Goal: Use online tool/utility

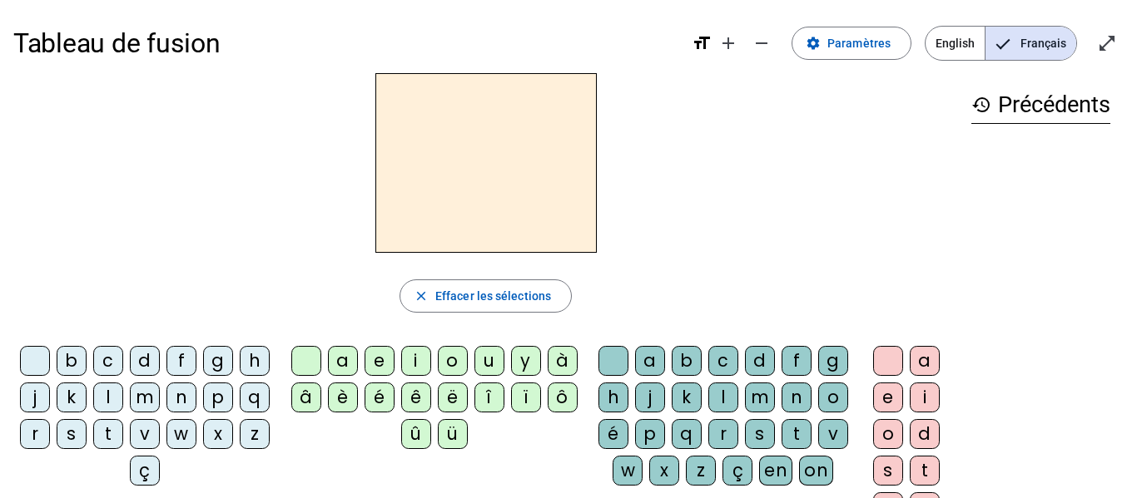
scroll to position [60, 0]
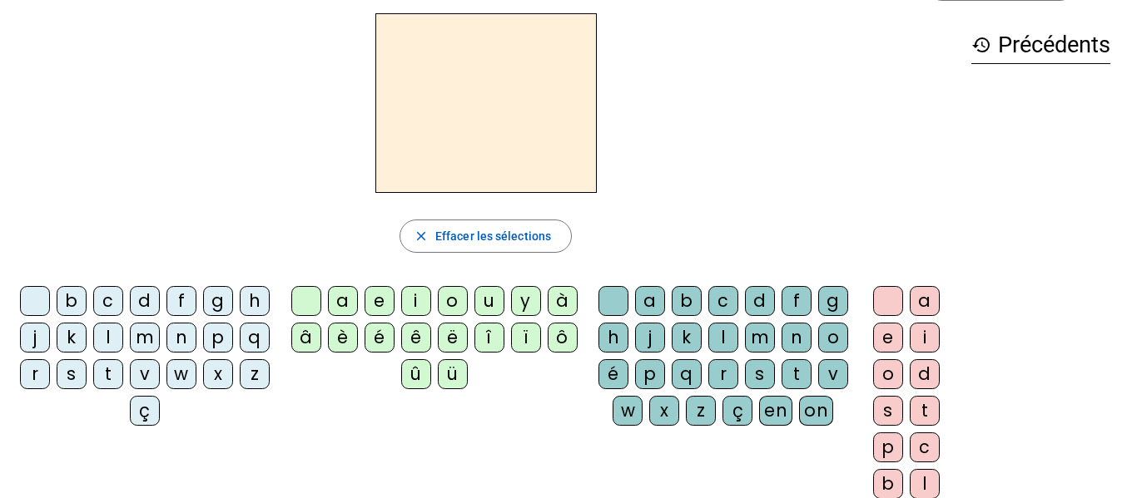
click at [341, 295] on div "a" at bounding box center [343, 301] width 30 height 30
click at [781, 353] on div "n" at bounding box center [796, 338] width 30 height 30
click at [895, 337] on div "e" at bounding box center [888, 338] width 30 height 30
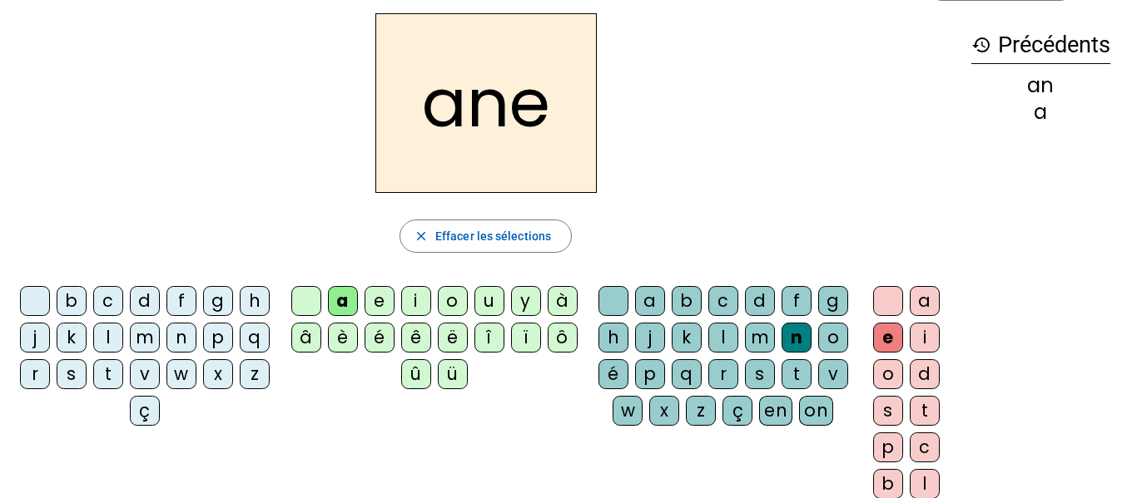
click at [306, 335] on div "â" at bounding box center [306, 338] width 30 height 30
click at [775, 336] on div "m" at bounding box center [760, 338] width 30 height 30
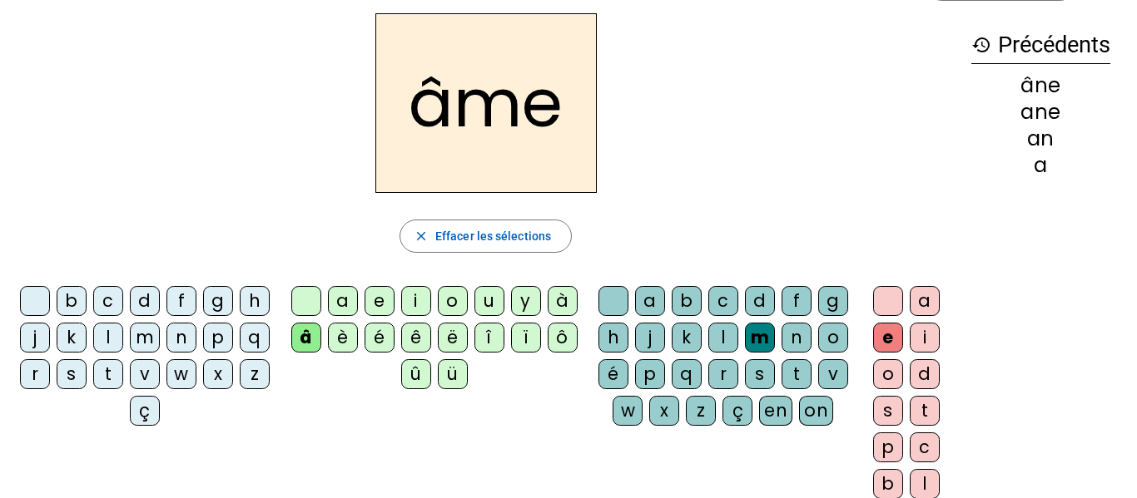
click at [818, 316] on div "g" at bounding box center [833, 301] width 30 height 30
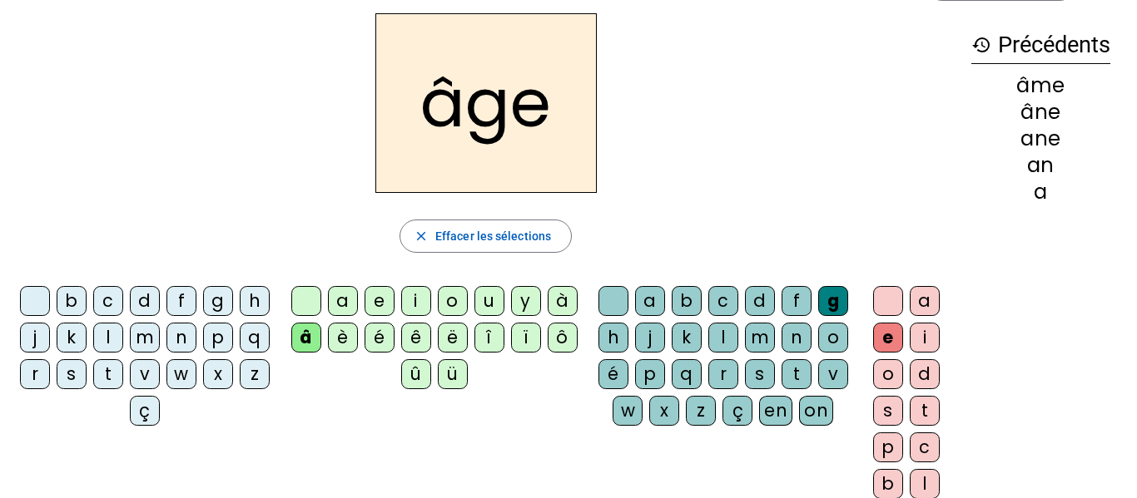
click at [353, 299] on div "a" at bounding box center [343, 301] width 30 height 30
click at [203, 353] on div "p" at bounding box center [218, 338] width 30 height 30
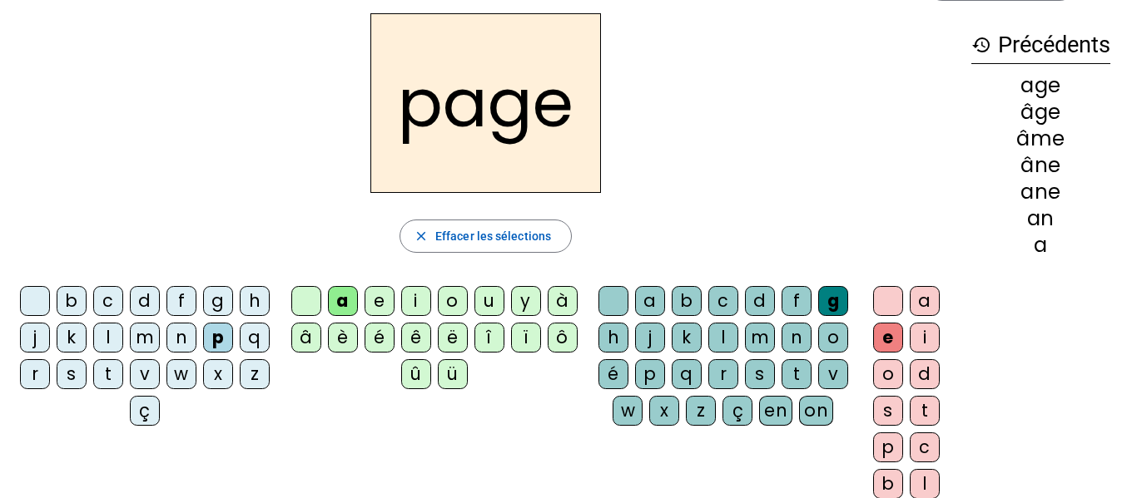
click at [87, 377] on div "s" at bounding box center [72, 374] width 30 height 30
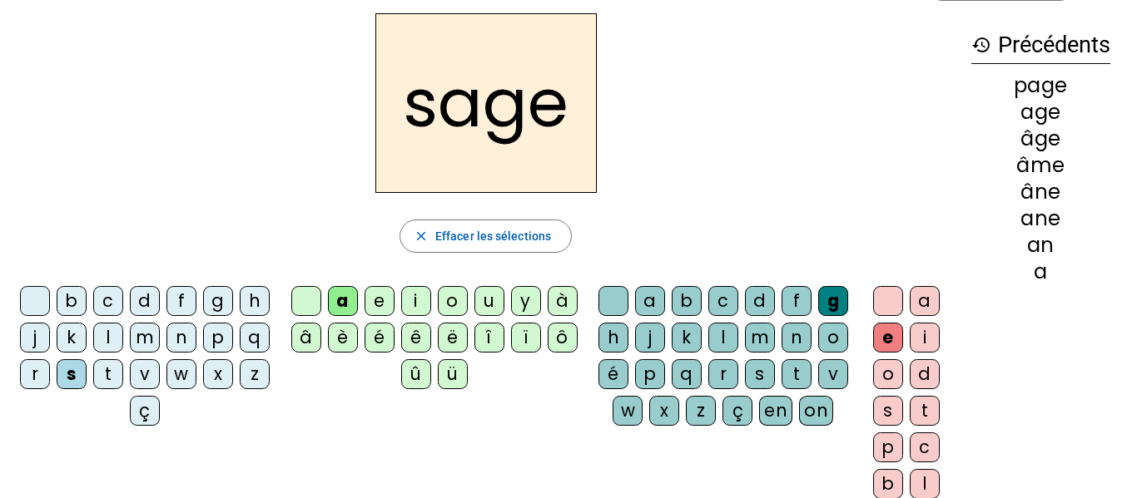
click at [196, 336] on div "n" at bounding box center [181, 338] width 30 height 30
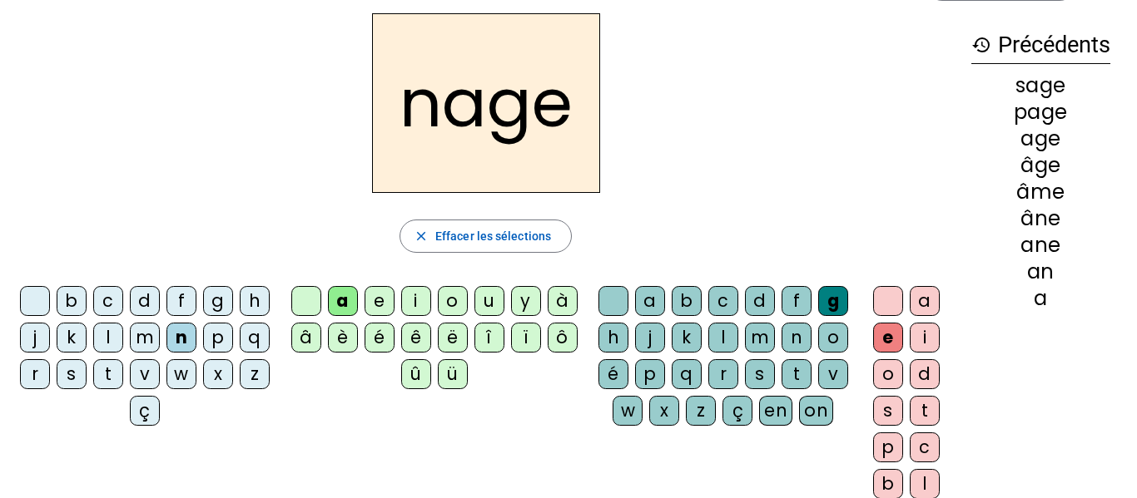
click at [160, 341] on div "m" at bounding box center [145, 338] width 30 height 30
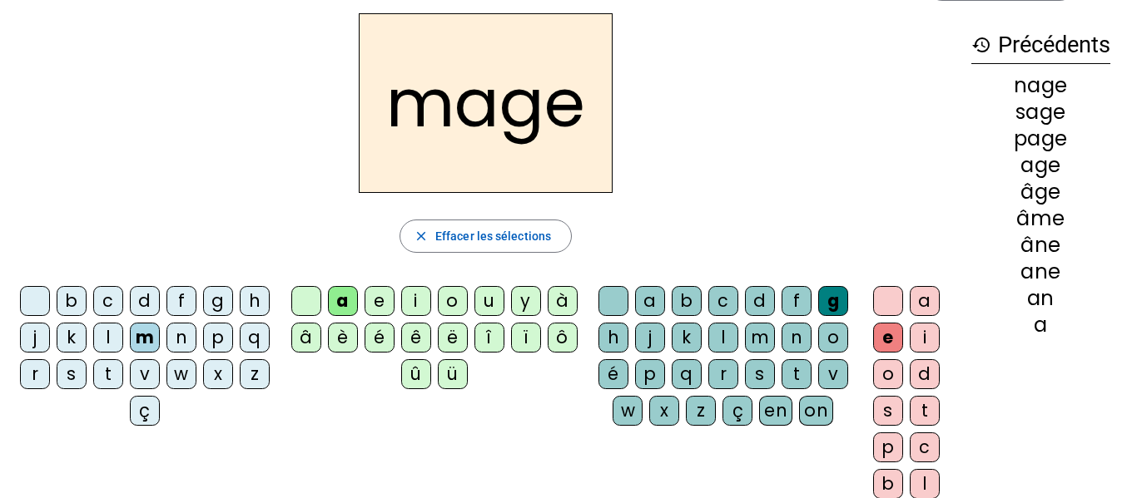
click at [493, 300] on div "u" at bounding box center [489, 301] width 30 height 30
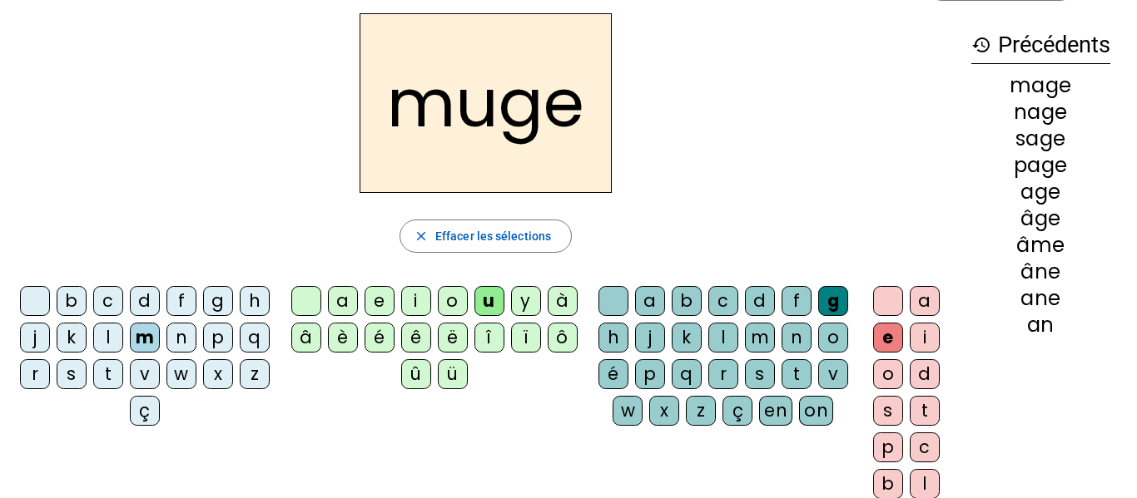
click at [123, 342] on div "l" at bounding box center [108, 338] width 30 height 30
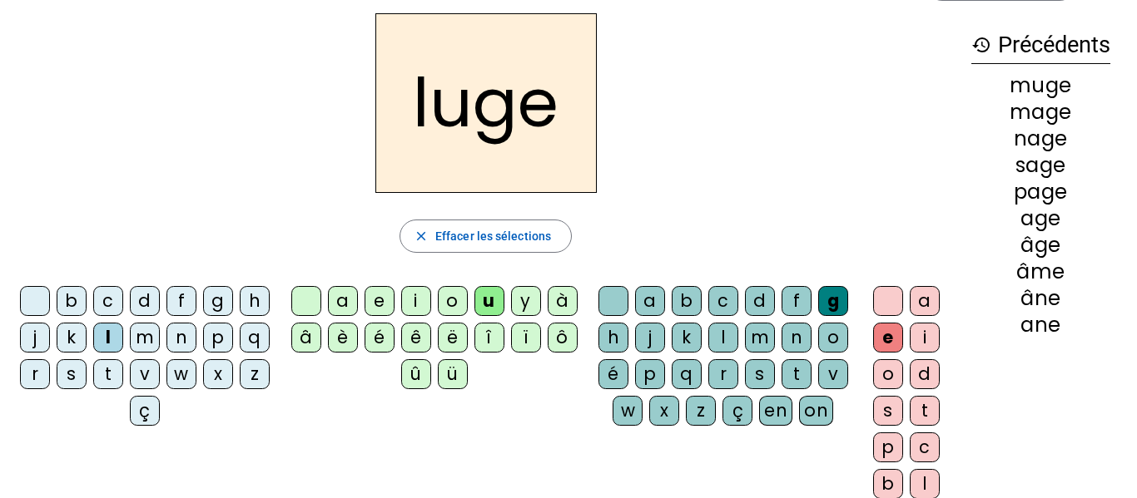
click at [450, 295] on div "o" at bounding box center [453, 301] width 30 height 30
